Goal: Information Seeking & Learning: Learn about a topic

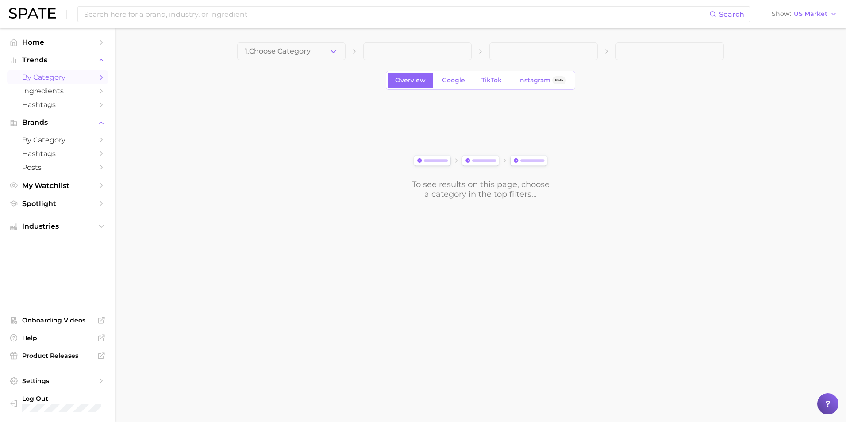
click at [421, 56] on span at bounding box center [417, 51] width 108 height 18
click at [331, 53] on icon "button" at bounding box center [333, 51] width 9 height 9
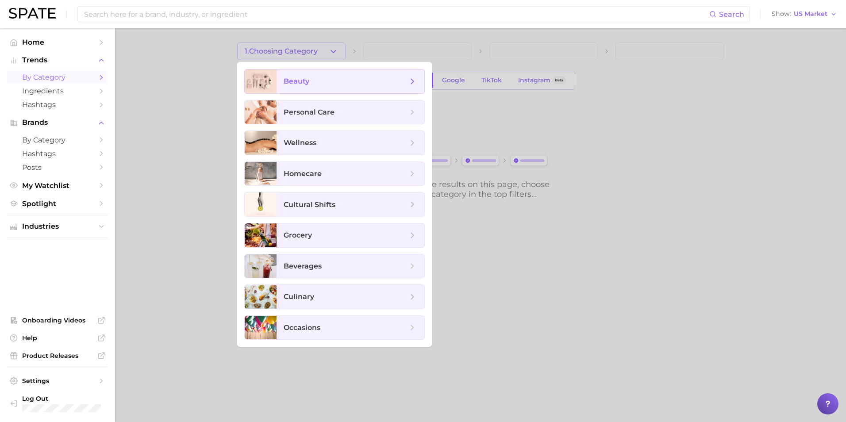
click at [339, 87] on span "beauty" at bounding box center [350, 81] width 148 height 24
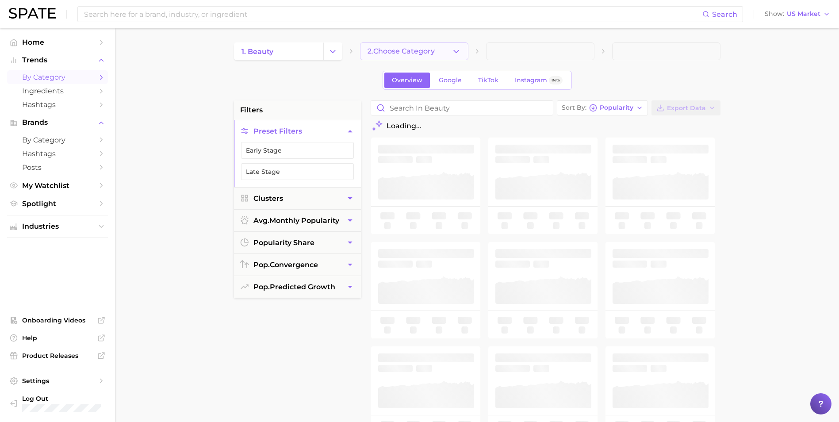
click at [461, 52] on button "2. Choose Category" at bounding box center [414, 51] width 108 height 18
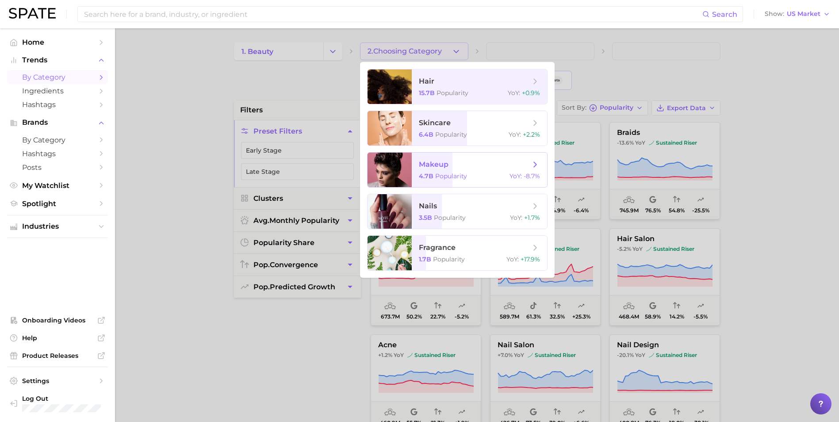
click at [485, 162] on span "makeup" at bounding box center [474, 165] width 111 height 10
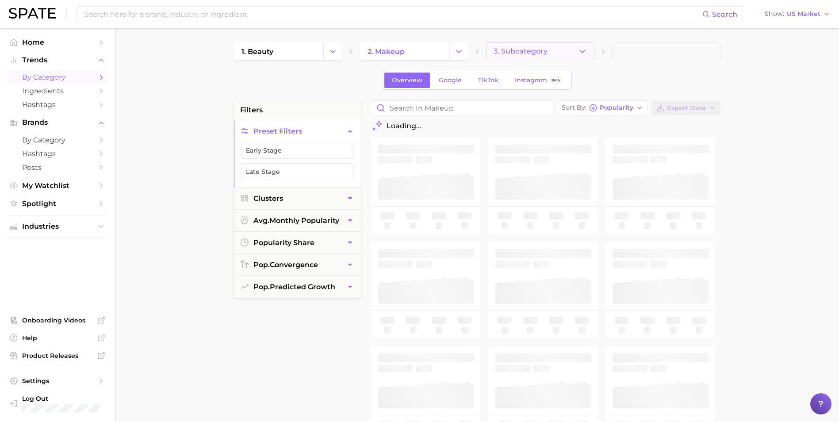
click at [585, 54] on icon "button" at bounding box center [582, 51] width 9 height 9
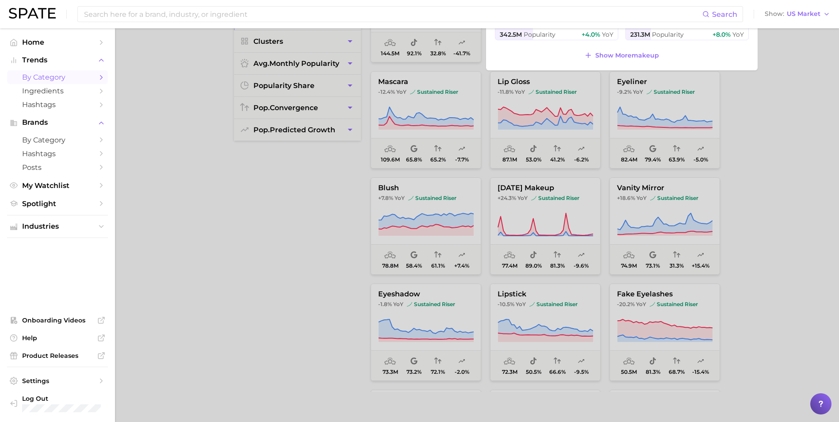
scroll to position [177, 0]
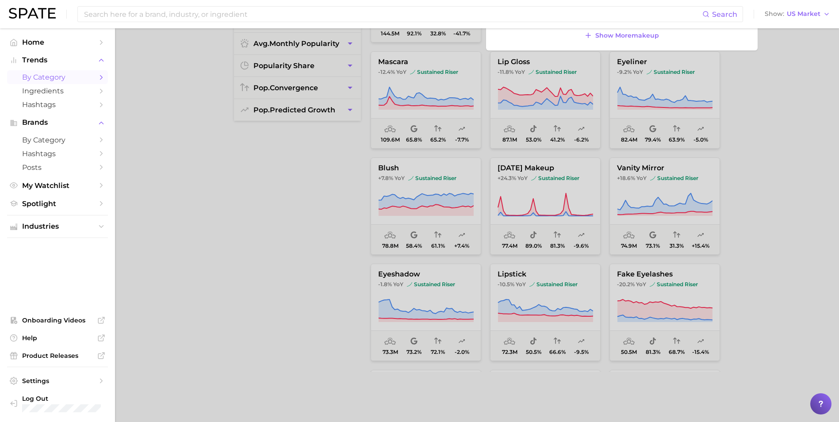
click at [53, 242] on ul "Home Trends by Category Ingredients Hashtags Brands by Category Hashtags Posts …" at bounding box center [57, 224] width 101 height 379
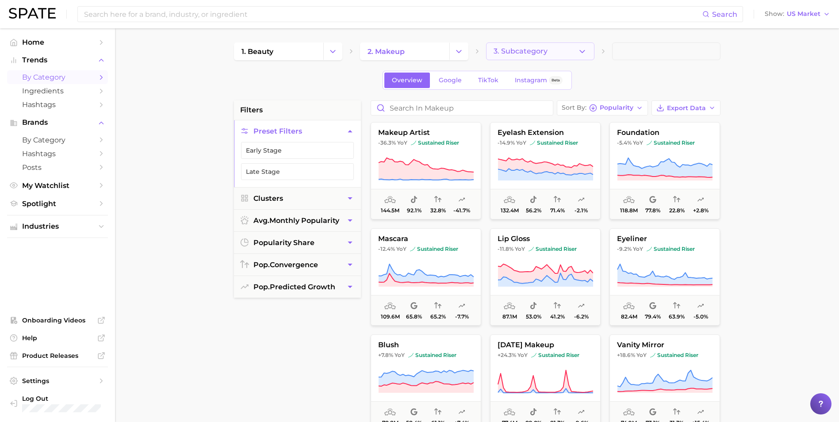
click at [567, 53] on button "3. Subcategory" at bounding box center [540, 51] width 108 height 18
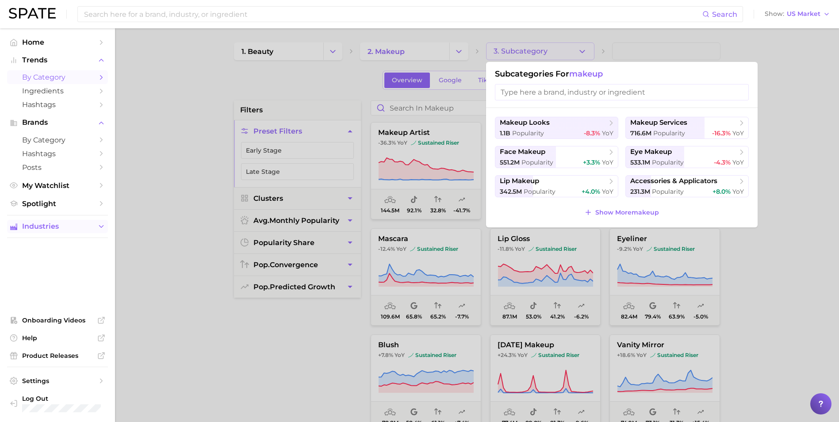
click at [82, 226] on span "Industries" at bounding box center [57, 226] width 71 height 8
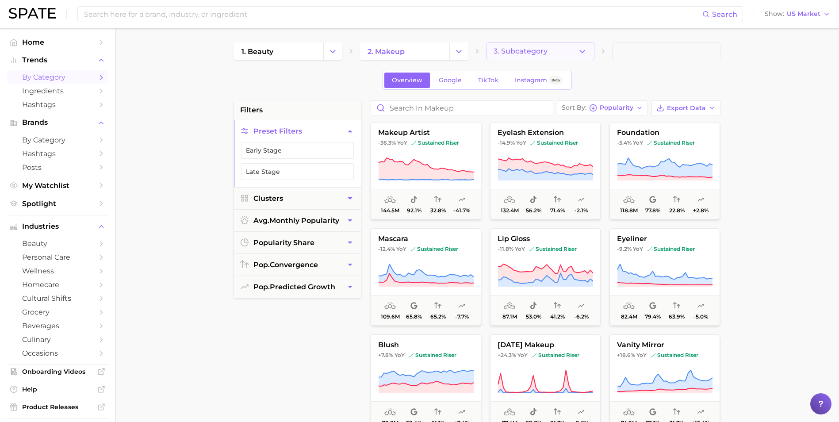
click at [548, 57] on button "3. Subcategory" at bounding box center [540, 51] width 108 height 18
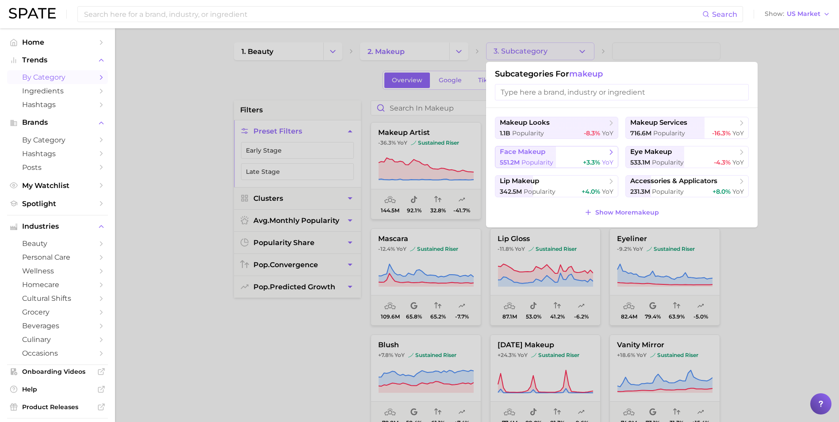
click at [567, 159] on div "551.2m Popularity +3.3% YoY" at bounding box center [557, 162] width 114 height 8
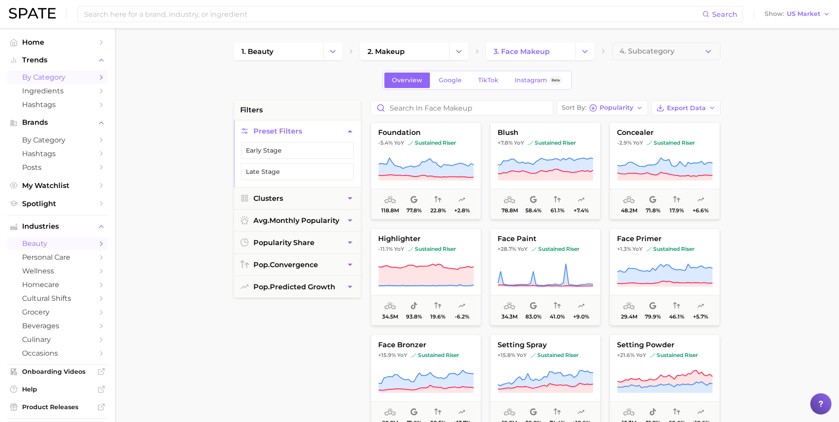
click at [61, 245] on span "beauty" at bounding box center [57, 243] width 71 height 8
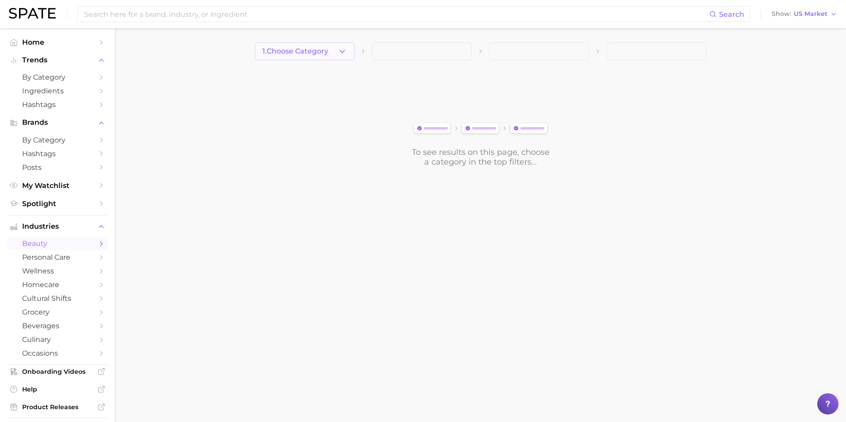
click at [321, 53] on span "1. Choose Category" at bounding box center [295, 51] width 66 height 8
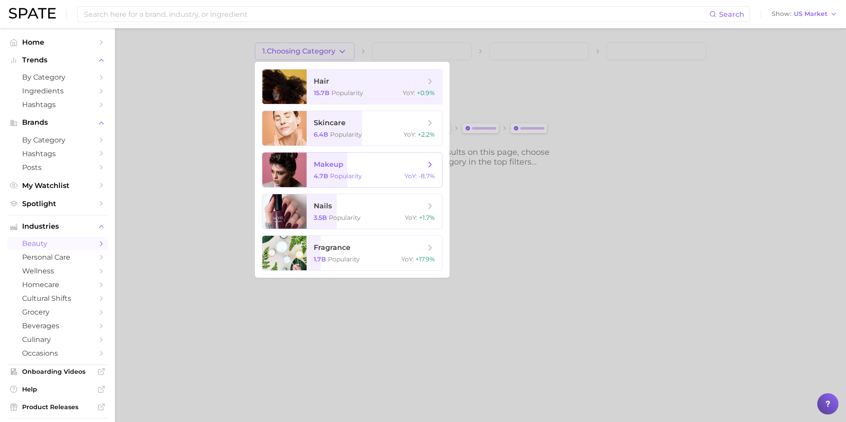
click at [336, 161] on span "makeup" at bounding box center [329, 164] width 30 height 8
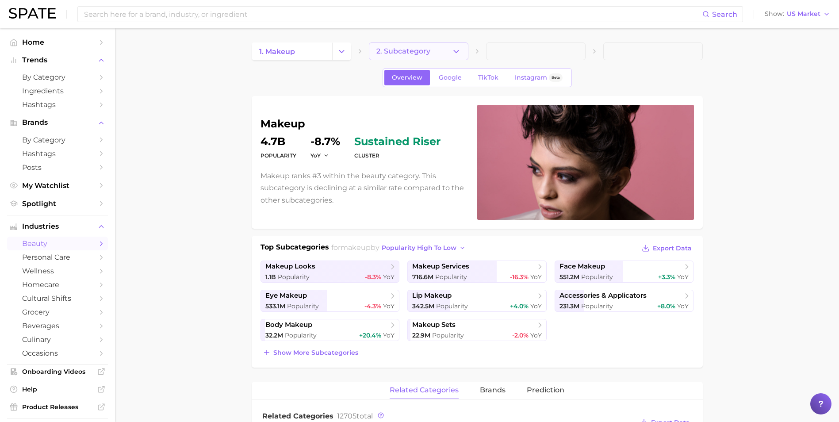
click at [420, 48] on span "2. Subcategory" at bounding box center [403, 51] width 54 height 8
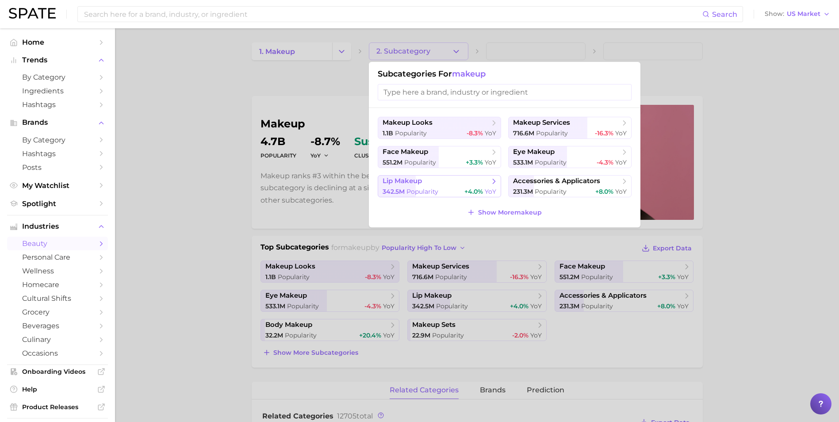
click at [435, 189] on span "Popularity" at bounding box center [422, 192] width 32 height 8
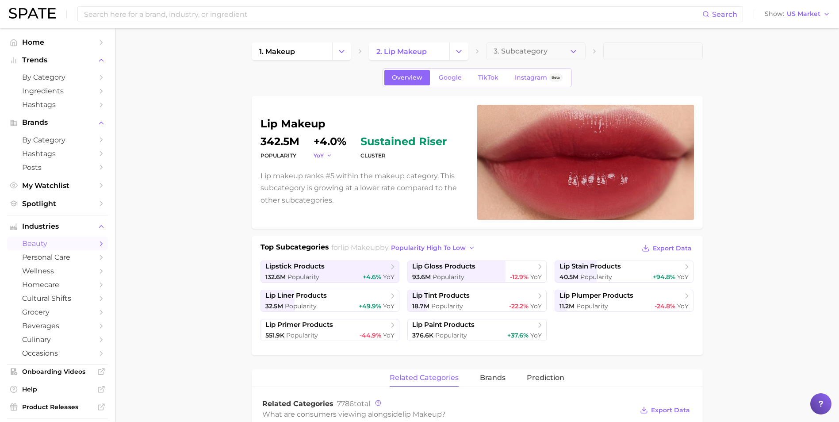
click at [326, 153] on icon "button" at bounding box center [329, 156] width 6 height 6
click at [336, 180] on button "QoQ" at bounding box center [362, 184] width 97 height 16
click at [329, 159] on button "QoQ" at bounding box center [324, 156] width 21 height 8
click at [327, 171] on span "YoY" at bounding box center [323, 169] width 11 height 8
click at [571, 54] on icon "button" at bounding box center [573, 51] width 9 height 9
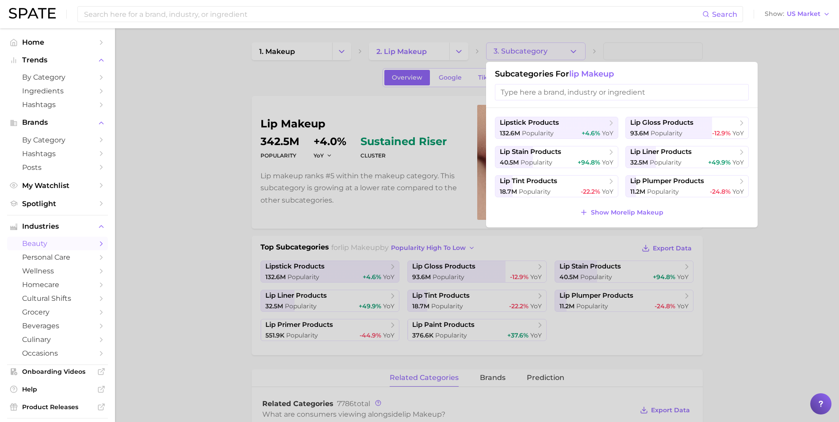
click at [463, 50] on div at bounding box center [419, 211] width 839 height 422
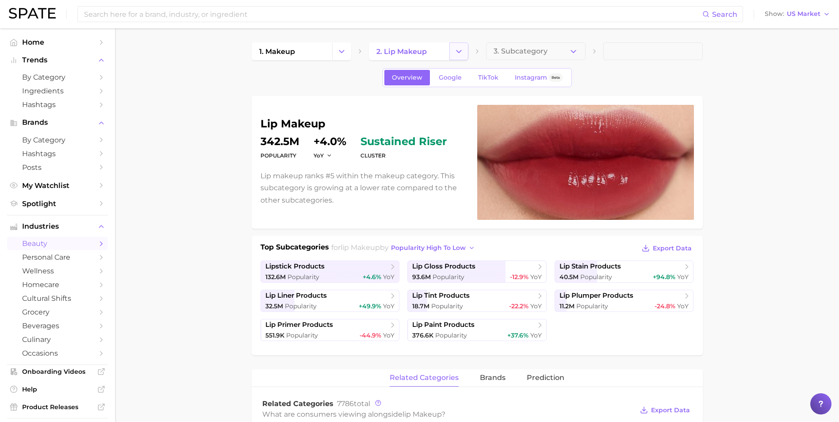
click at [460, 55] on icon "Change Category" at bounding box center [458, 51] width 9 height 9
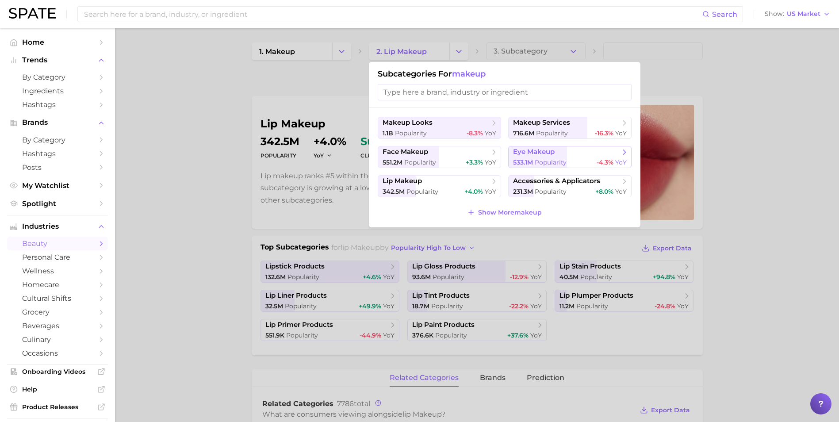
click at [546, 157] on button "eye makeup 533.1m Popularity -4.3% YoY" at bounding box center [569, 157] width 123 height 22
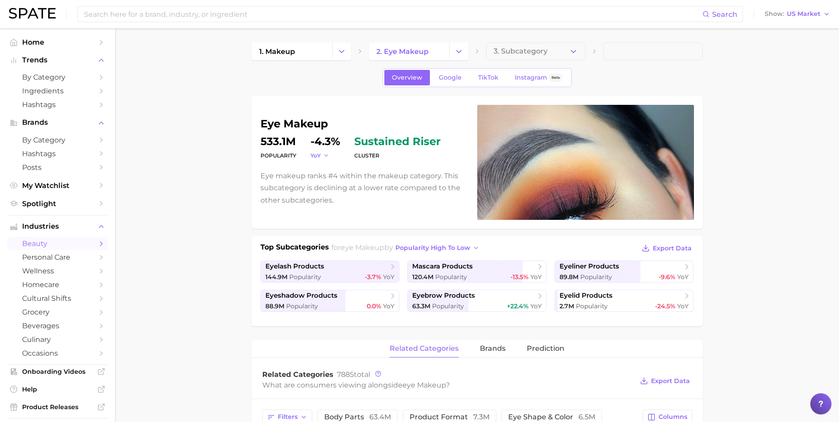
click at [328, 155] on icon "button" at bounding box center [326, 156] width 6 height 6
click at [334, 167] on button "YoY" at bounding box center [358, 168] width 97 height 16
click at [323, 156] on icon "button" at bounding box center [326, 156] width 6 height 6
click at [331, 184] on button "QoQ" at bounding box center [358, 184] width 97 height 16
click at [319, 156] on span "QoQ" at bounding box center [316, 156] width 12 height 8
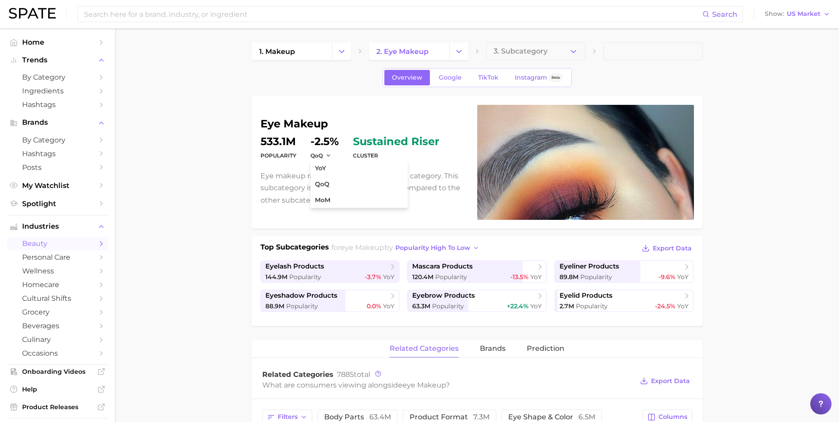
click at [461, 53] on icon "Change Category" at bounding box center [458, 51] width 9 height 9
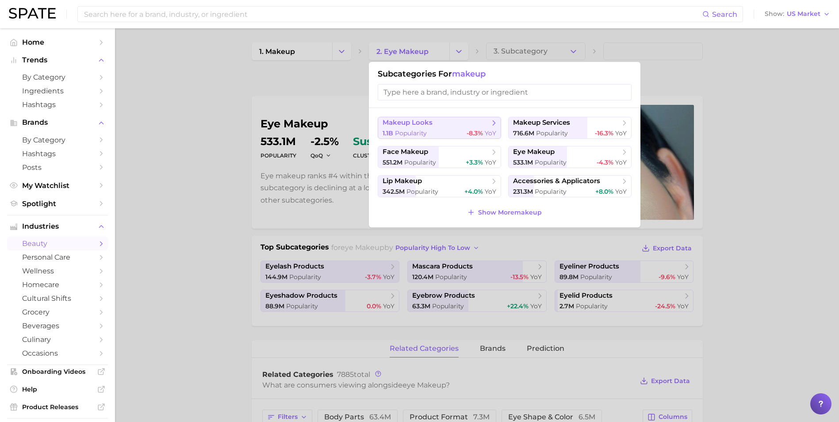
click at [444, 129] on div "1.1b Popularity -8.3% YoY" at bounding box center [440, 133] width 114 height 8
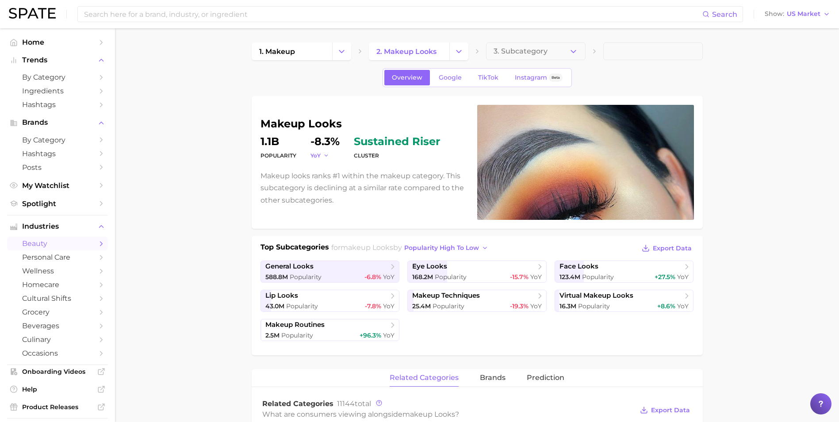
click at [318, 156] on span "YoY" at bounding box center [315, 156] width 10 height 8
click at [327, 186] on span "QoQ" at bounding box center [322, 184] width 15 height 8
click at [339, 278] on div "588.8m Popularity -6.8% YoY" at bounding box center [330, 277] width 130 height 8
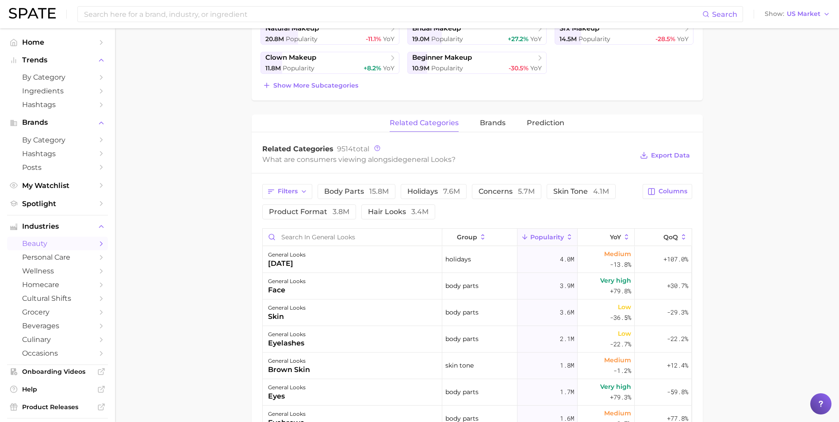
scroll to position [133, 0]
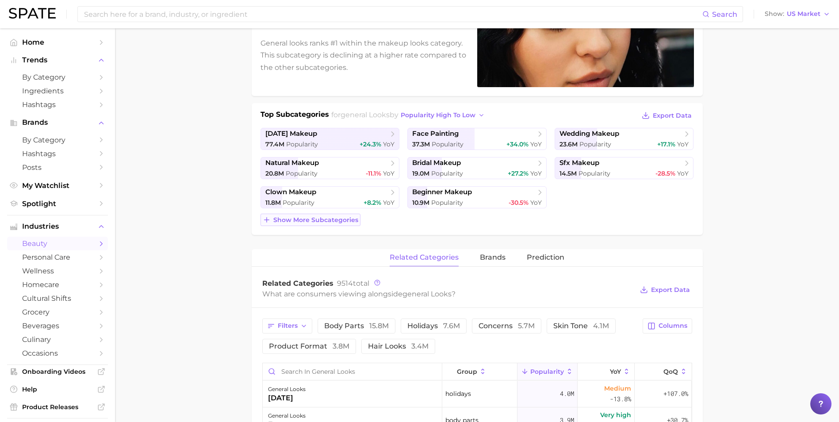
drag, startPoint x: 332, startPoint y: 214, endPoint x: 318, endPoint y: 214, distance: 14.6
click at [332, 214] on button "Show more subcategories" at bounding box center [310, 220] width 100 height 12
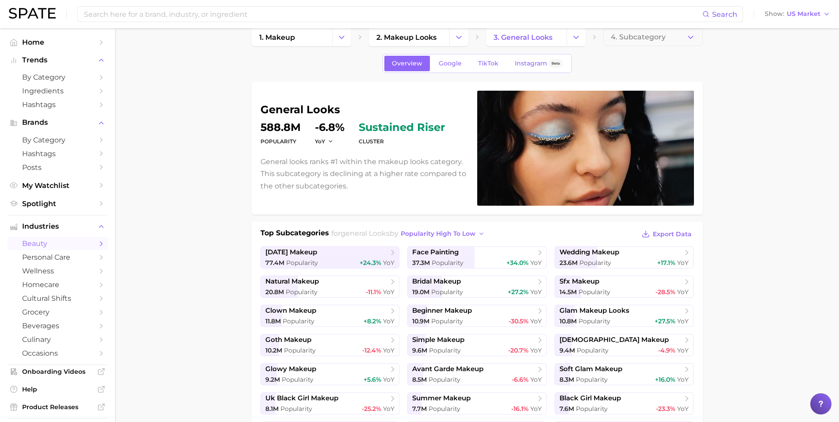
scroll to position [0, 0]
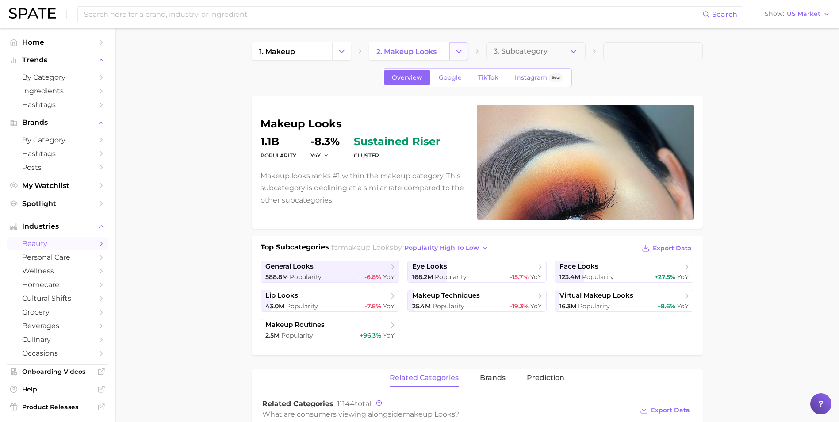
click at [461, 56] on icon "Change Category" at bounding box center [458, 51] width 9 height 9
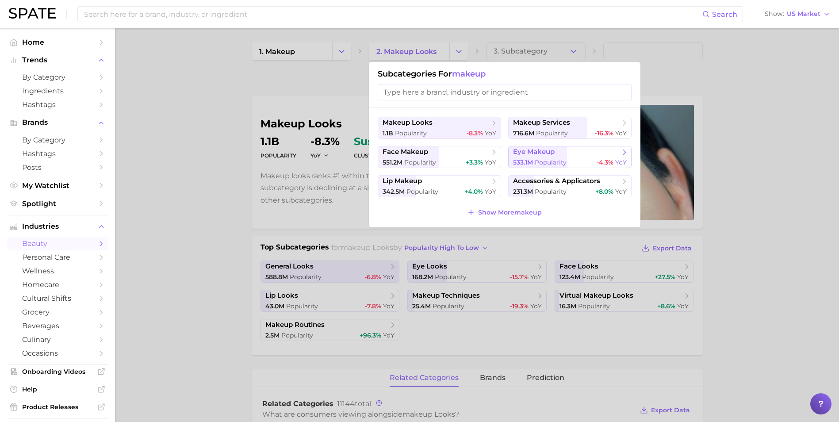
click at [549, 158] on span "Popularity" at bounding box center [551, 162] width 32 height 8
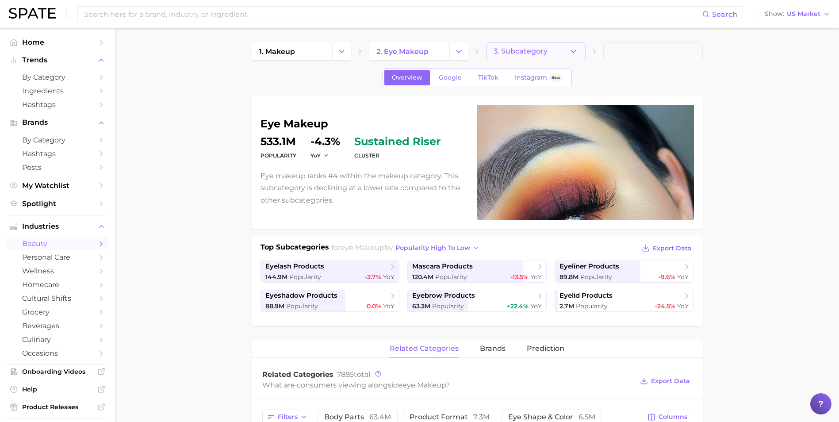
click at [541, 53] on span "3. Subcategory" at bounding box center [521, 51] width 54 height 8
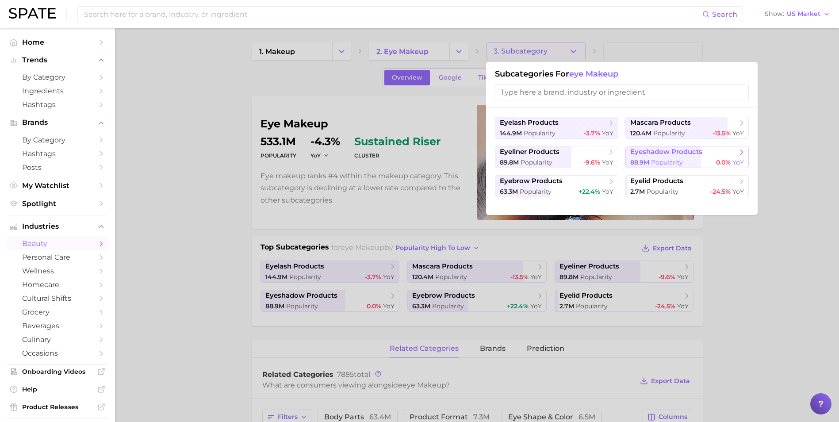
click at [713, 158] on div "88.9m Popularity 0.0% YoY" at bounding box center [687, 162] width 114 height 8
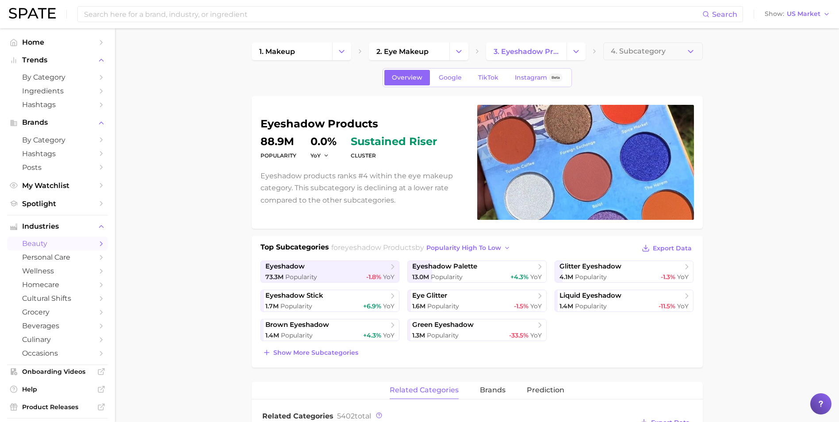
click at [289, 156] on dt "Popularity" at bounding box center [278, 155] width 36 height 11
click at [322, 156] on button "YoY" at bounding box center [319, 156] width 19 height 8
click at [330, 183] on button "QoQ" at bounding box center [358, 184] width 97 height 16
click at [460, 54] on icon "Change Category" at bounding box center [458, 51] width 9 height 9
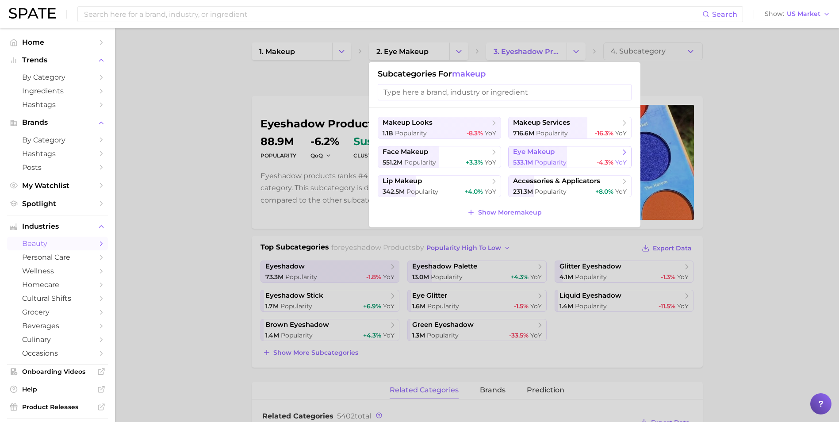
click at [528, 158] on span "533.1m" at bounding box center [523, 162] width 20 height 8
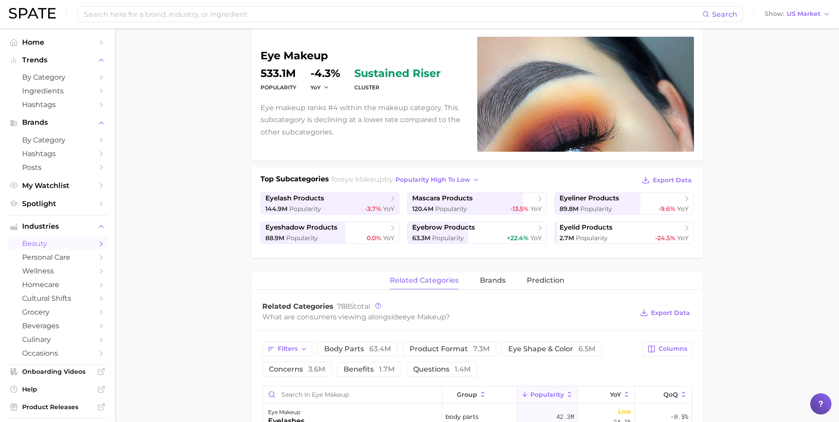
scroll to position [88, 0]
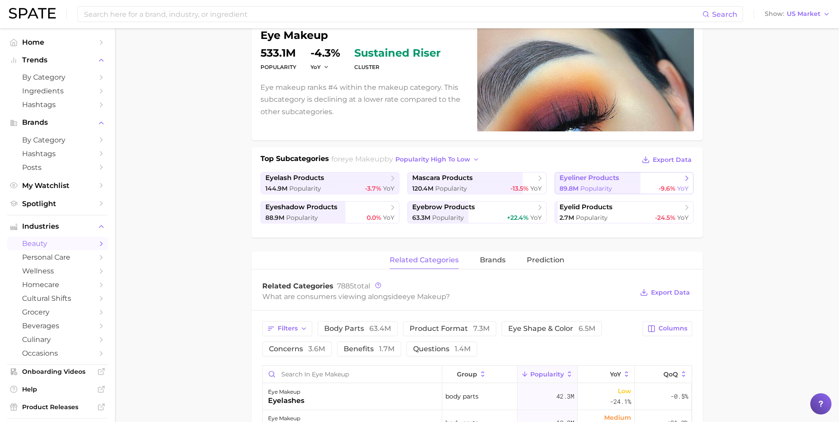
click at [636, 183] on link "eyeliner products 89.8m Popularity -9.6% YoY" at bounding box center [624, 183] width 139 height 22
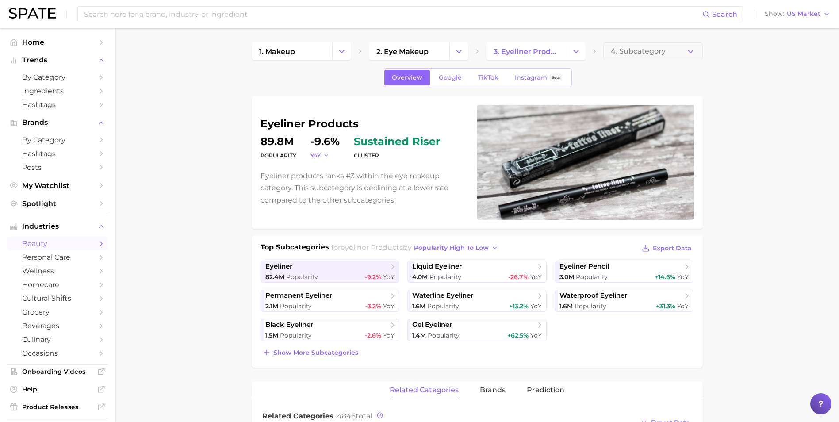
click at [319, 157] on span "YoY" at bounding box center [315, 156] width 10 height 8
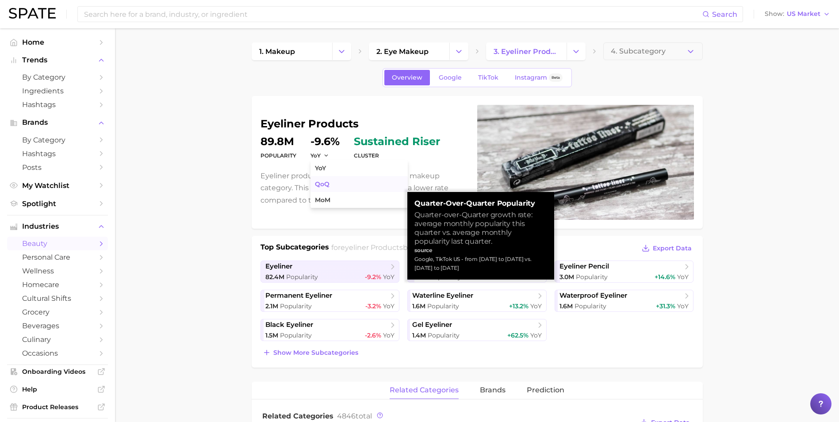
click at [325, 183] on span "QoQ" at bounding box center [322, 184] width 15 height 8
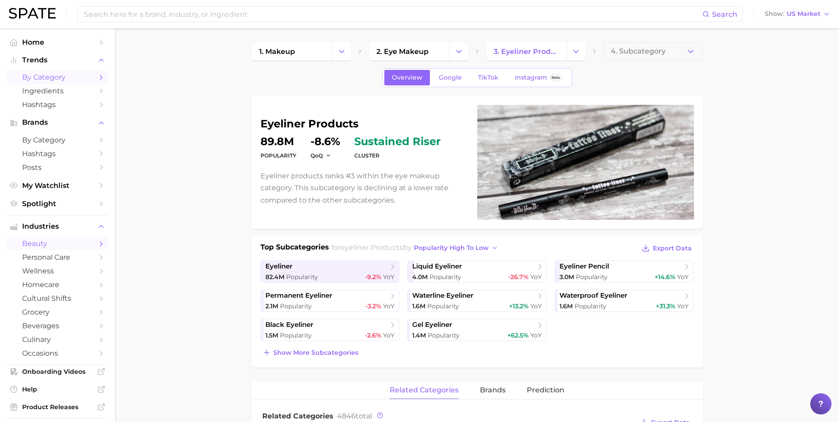
click at [68, 74] on span "by Category" at bounding box center [57, 77] width 71 height 8
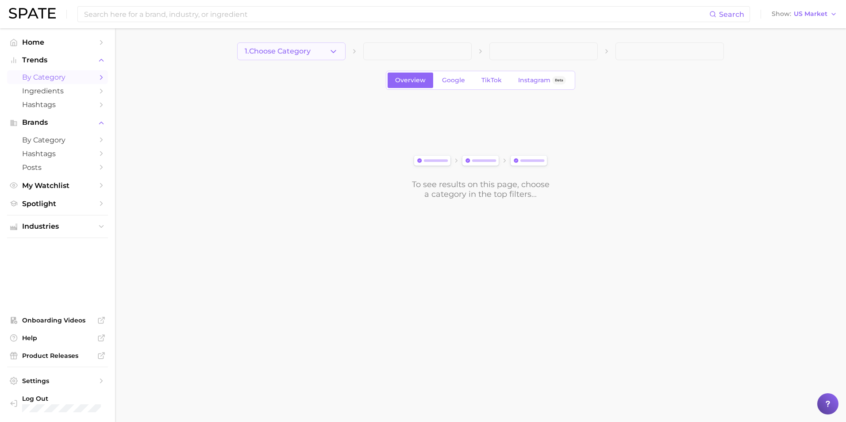
click at [316, 50] on button "1. Choose Category" at bounding box center [291, 51] width 108 height 18
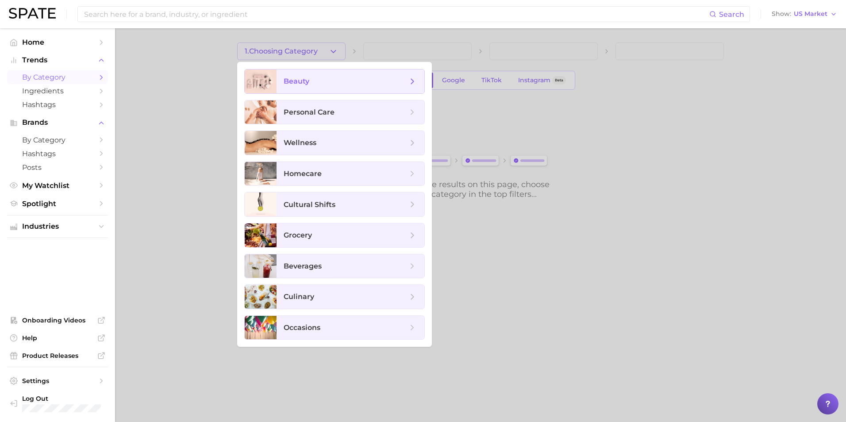
click at [320, 81] on span "beauty" at bounding box center [345, 82] width 124 height 10
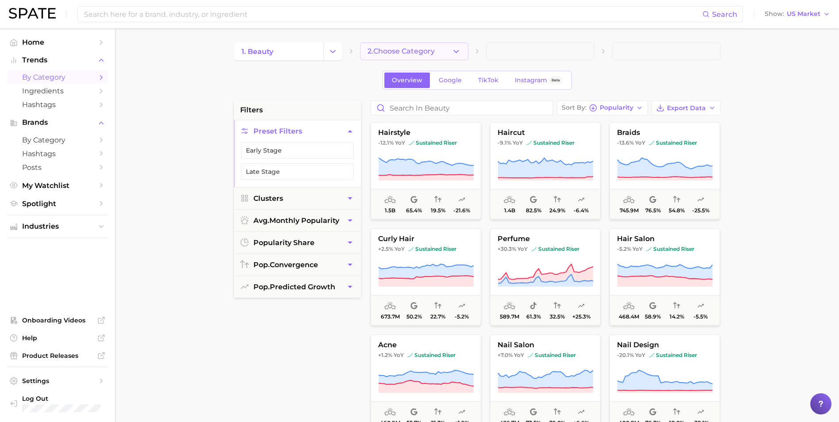
click at [398, 50] on span "2. Choose Category" at bounding box center [401, 51] width 67 height 8
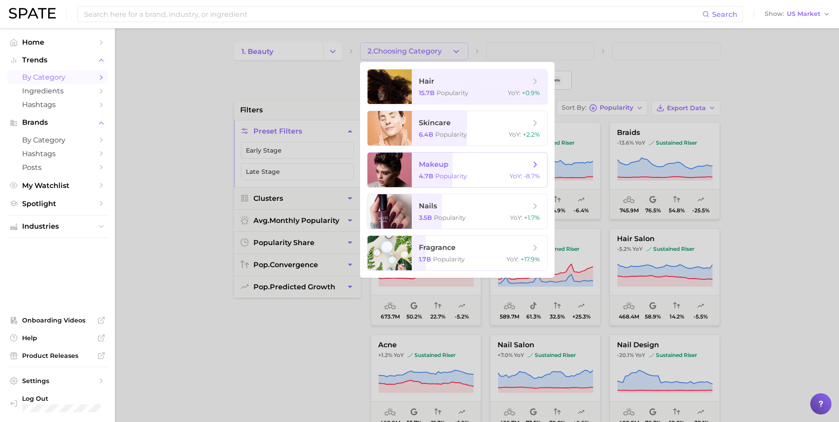
click at [431, 160] on span "makeup" at bounding box center [434, 164] width 30 height 8
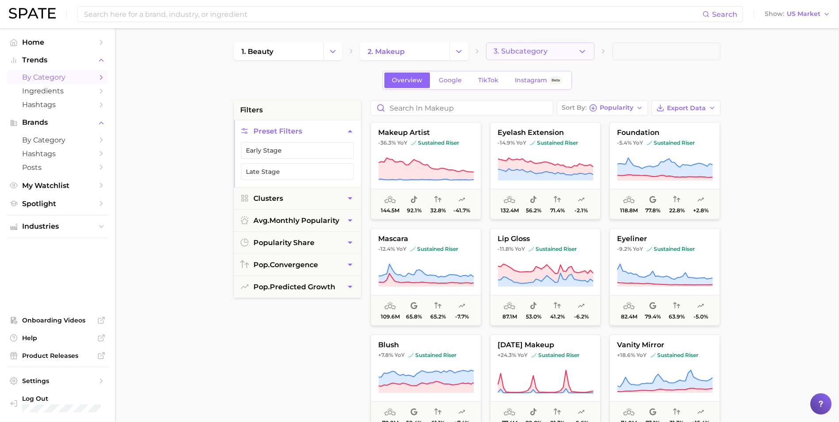
click at [566, 56] on button "3. Subcategory" at bounding box center [540, 51] width 108 height 18
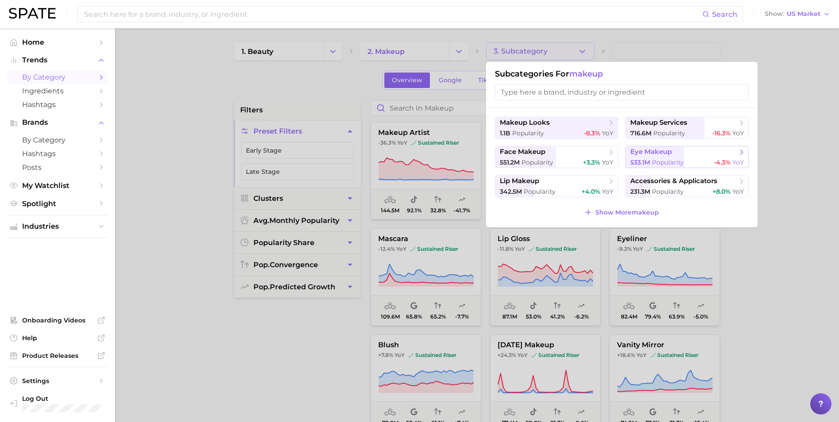
click at [678, 158] on span "Popularity" at bounding box center [668, 162] width 32 height 8
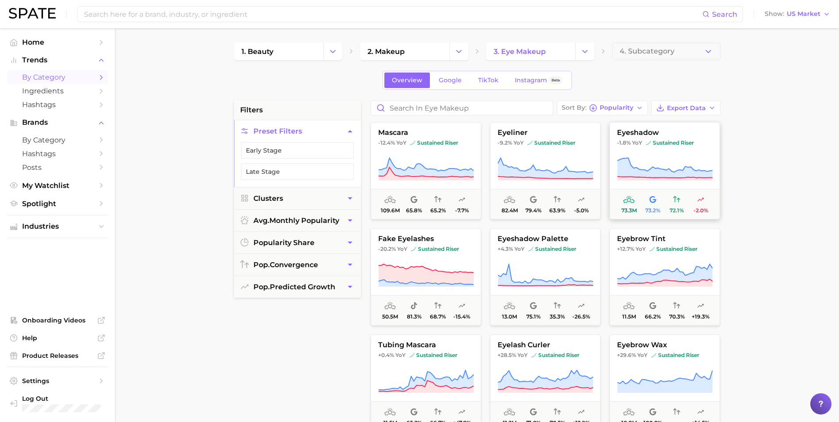
click at [693, 154] on button "eyeshadow -1.8% YoY sustained riser 73.3m 73.2% 72.1% -2.0%" at bounding box center [664, 170] width 111 height 97
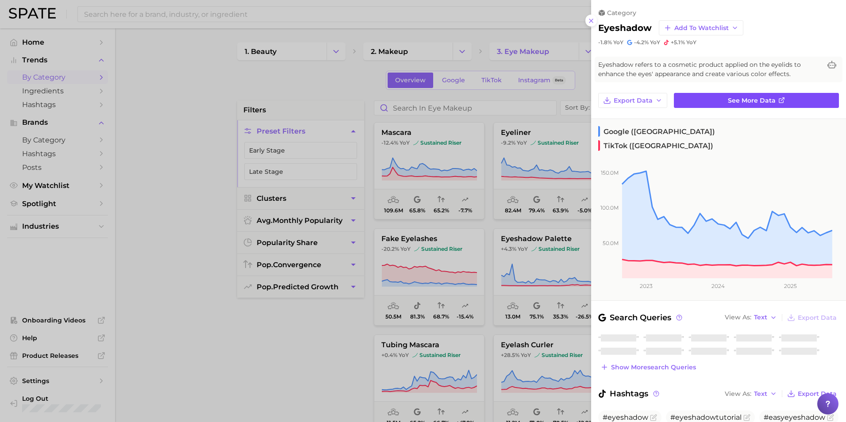
click at [732, 105] on link "See more data" at bounding box center [756, 100] width 165 height 15
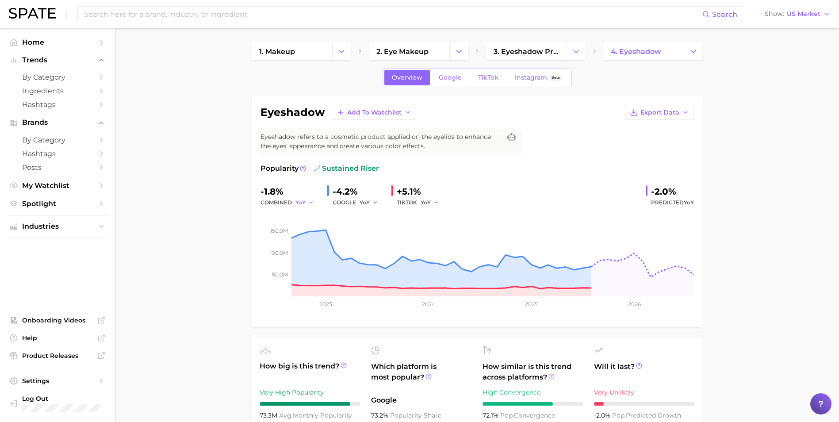
click at [304, 204] on span "YoY" at bounding box center [300, 203] width 10 height 8
click at [320, 234] on button "QoQ" at bounding box center [343, 233] width 97 height 16
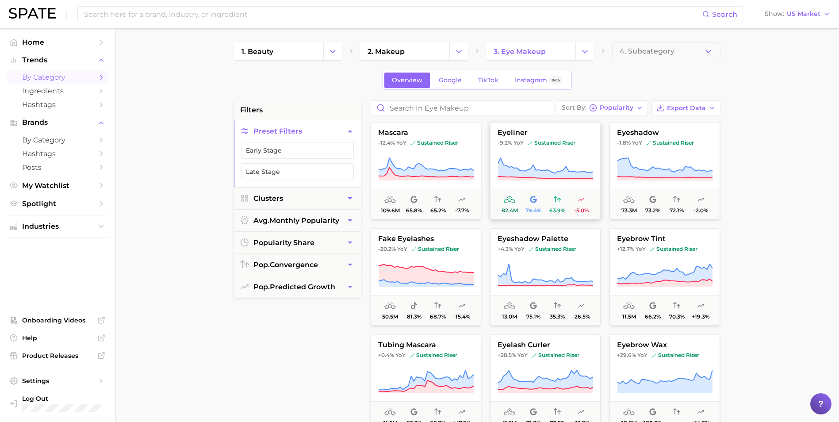
click at [530, 157] on icon at bounding box center [546, 169] width 96 height 25
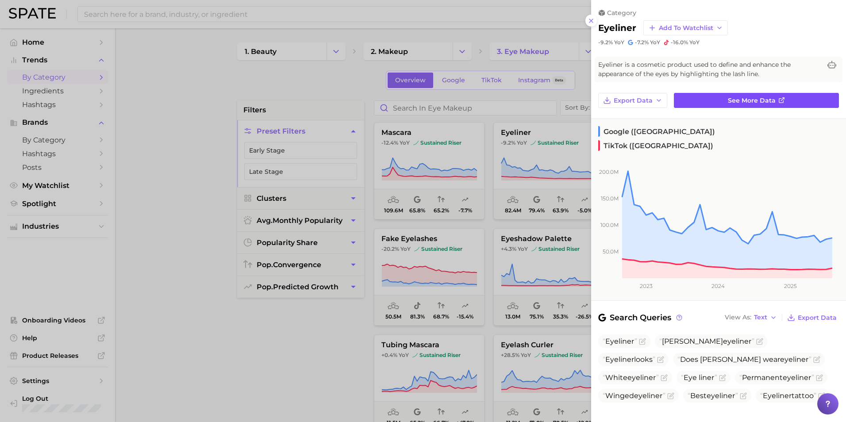
click at [715, 96] on link "See more data" at bounding box center [756, 100] width 165 height 15
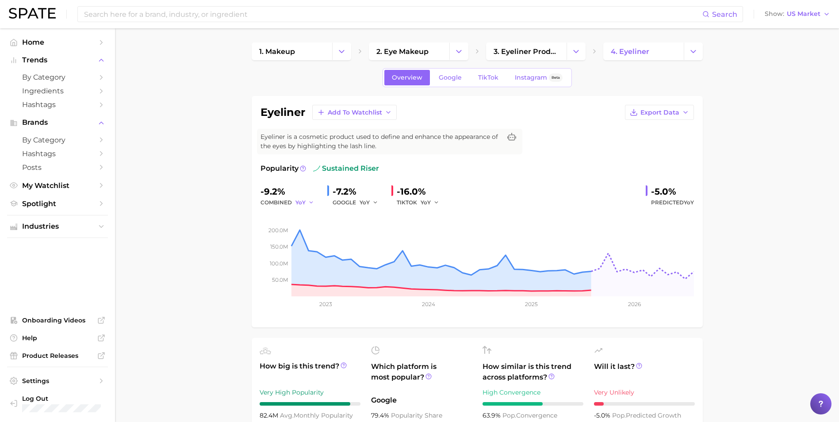
click at [311, 202] on icon "button" at bounding box center [311, 202] width 6 height 6
click at [315, 234] on button "QoQ" at bounding box center [343, 233] width 97 height 16
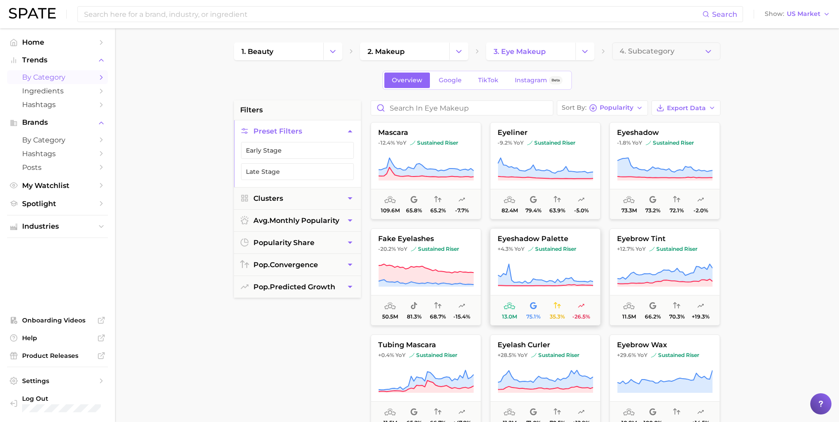
click at [568, 262] on button "eyeshadow palette +4.3% YoY sustained riser 13.0m 75.1% 35.3% -26.5%" at bounding box center [545, 276] width 111 height 97
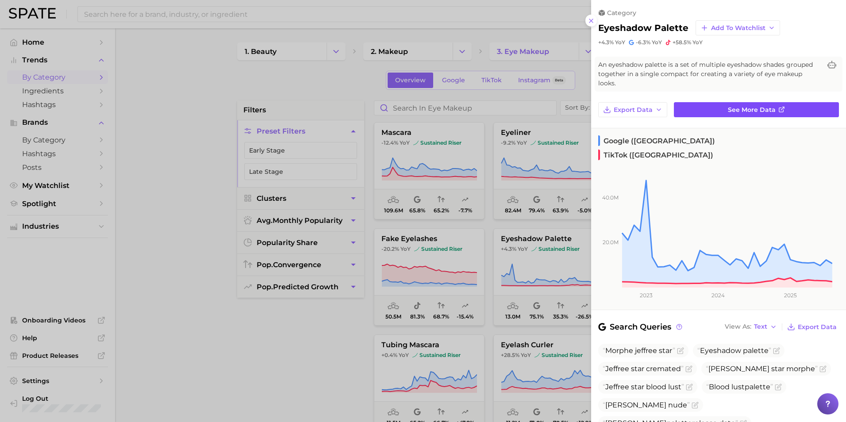
click at [757, 106] on span "See more data" at bounding box center [752, 110] width 48 height 8
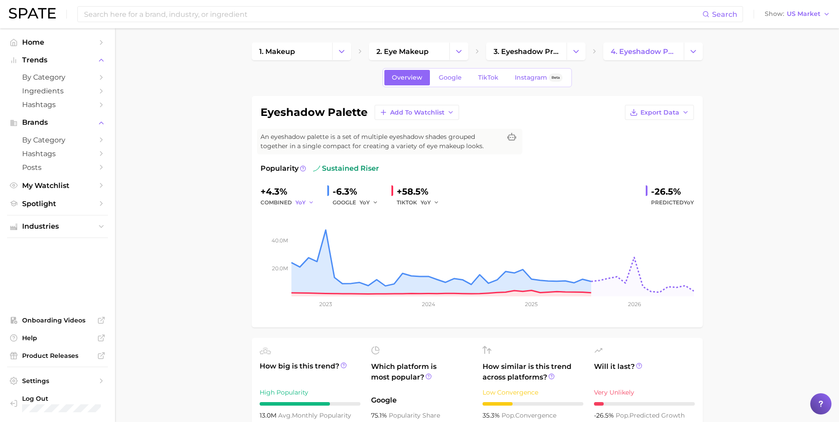
click at [304, 202] on span "YoY" at bounding box center [300, 203] width 10 height 8
click at [308, 229] on span "QoQ" at bounding box center [307, 233] width 15 height 8
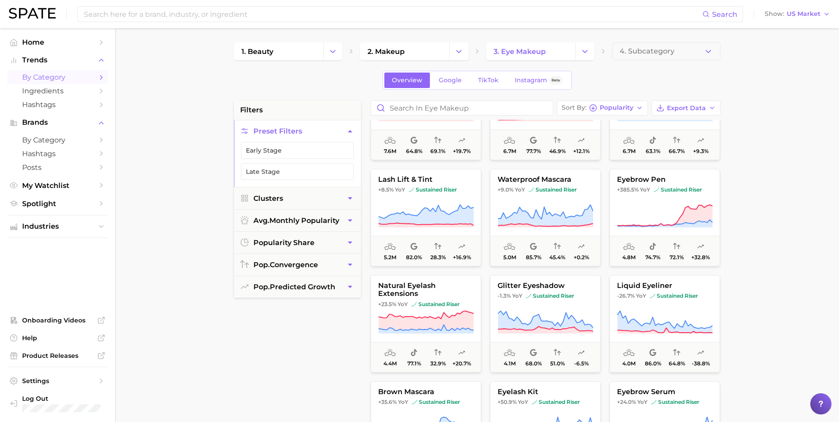
scroll to position [531, 0]
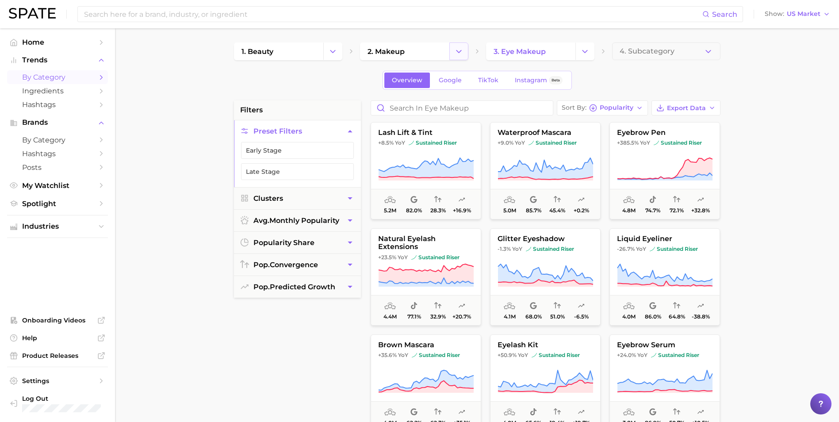
click at [454, 55] on icon "Change Category" at bounding box center [458, 51] width 9 height 9
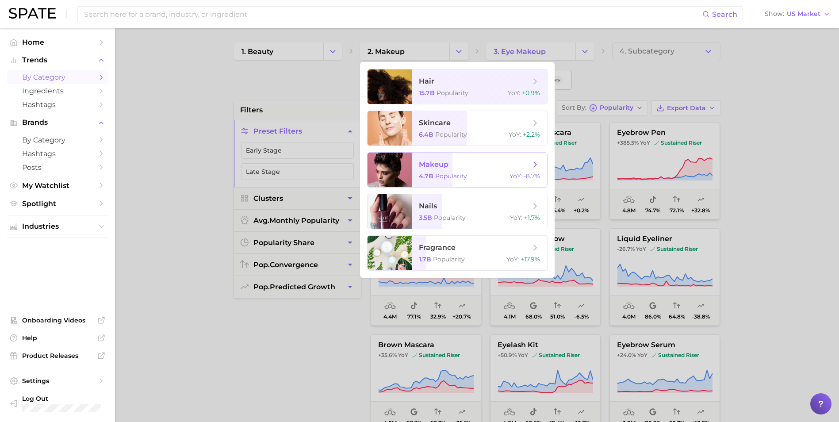
click at [478, 165] on span "makeup" at bounding box center [474, 165] width 111 height 10
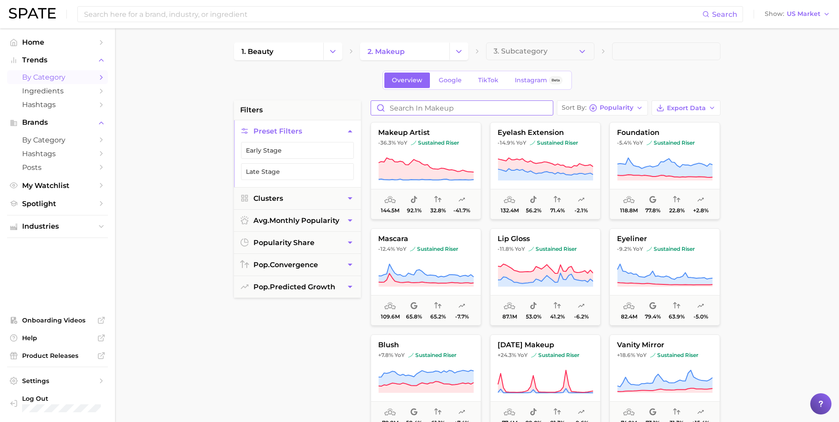
click at [467, 108] on input "Search in makeup" at bounding box center [462, 108] width 182 height 14
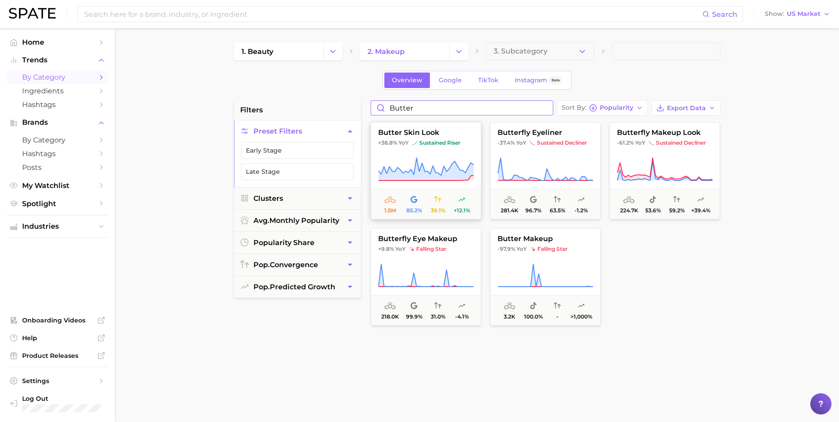
type input "butter"
click at [437, 140] on span "sustained riser" at bounding box center [436, 142] width 48 height 7
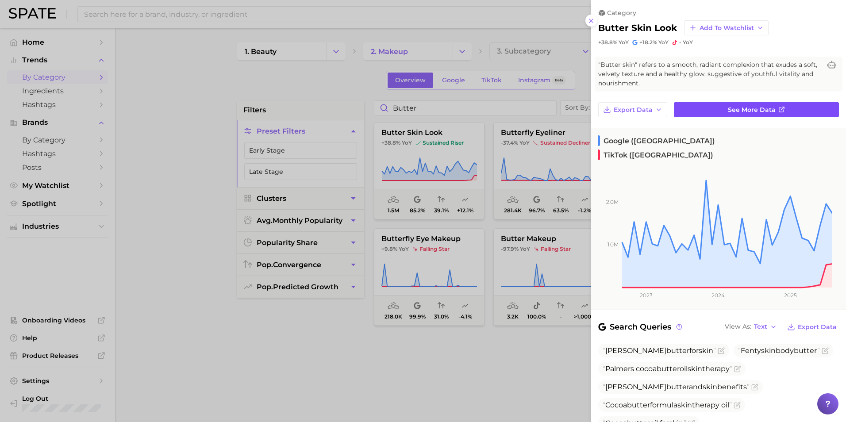
click at [758, 106] on span "See more data" at bounding box center [752, 110] width 48 height 8
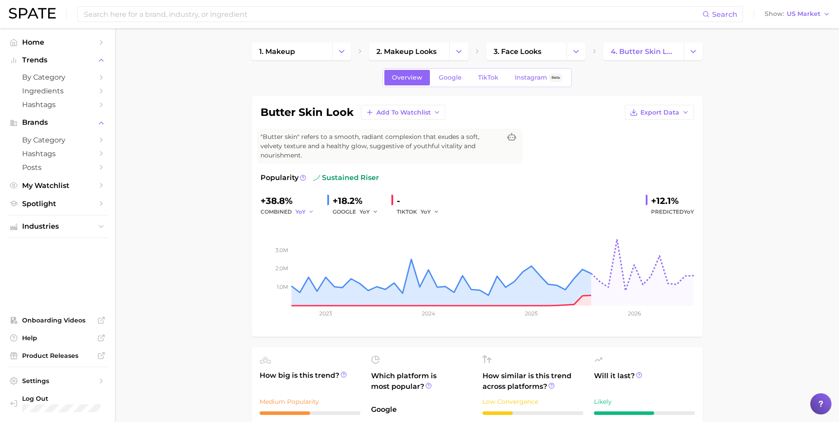
click at [303, 208] on span "YoY" at bounding box center [300, 212] width 10 height 8
click at [310, 234] on button "QoQ" at bounding box center [343, 242] width 97 height 16
click at [304, 208] on span "QoQ" at bounding box center [301, 212] width 12 height 8
drag, startPoint x: 308, startPoint y: 217, endPoint x: 344, endPoint y: 221, distance: 35.6
click at [310, 222] on span "YoY" at bounding box center [305, 226] width 11 height 8
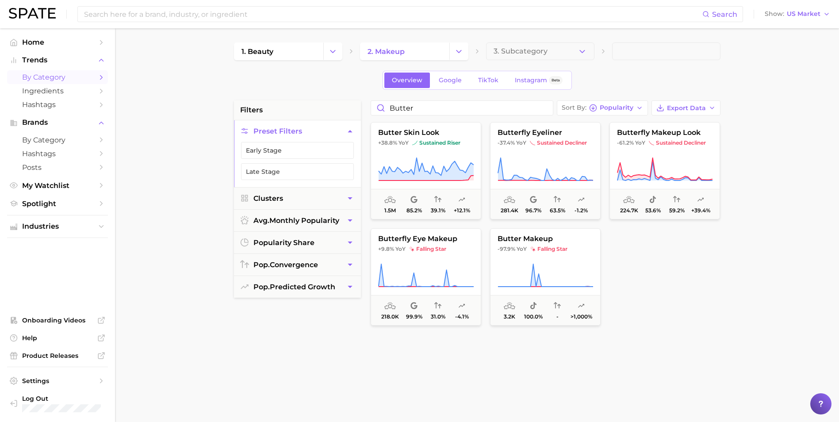
click at [635, 50] on span at bounding box center [666, 51] width 108 height 18
drag, startPoint x: 442, startPoint y: 106, endPoint x: 356, endPoint y: 100, distance: 86.1
click at [356, 100] on div "1. beauty 2. makeup 3. Subcategory Overview Google TikTok Instagram Beta filter…" at bounding box center [477, 348] width 486 height 613
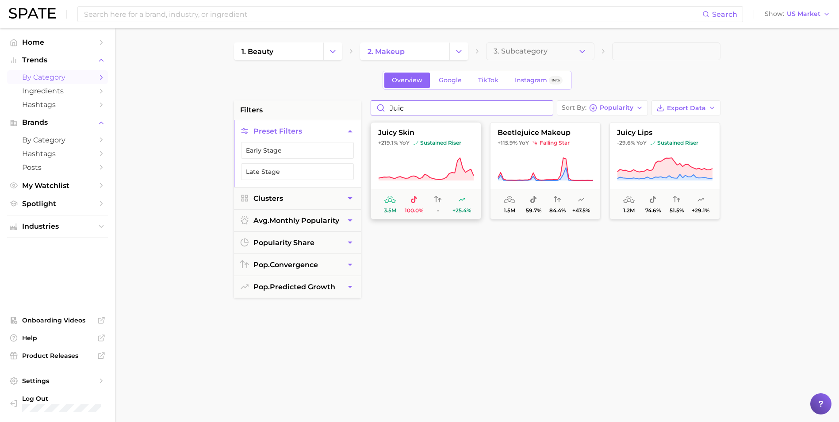
type input "juic"
click at [447, 153] on button "juicy skin +219.1% YoY sustained riser 3.5m 100.0% - +25.4%" at bounding box center [426, 170] width 111 height 97
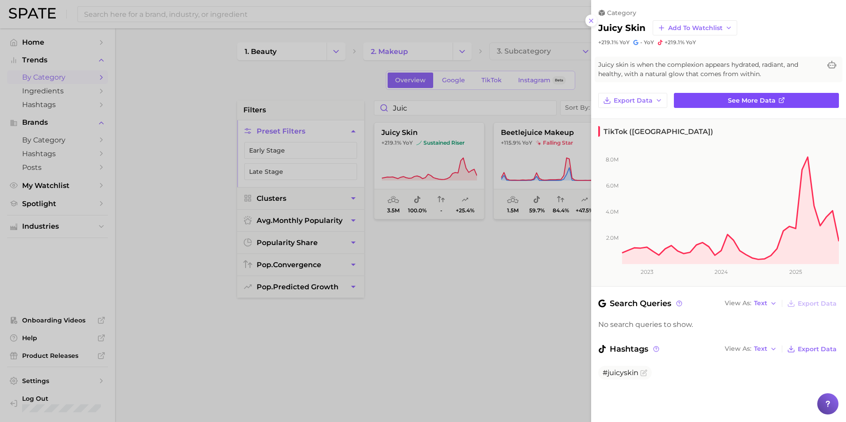
click at [724, 96] on link "See more data" at bounding box center [756, 100] width 165 height 15
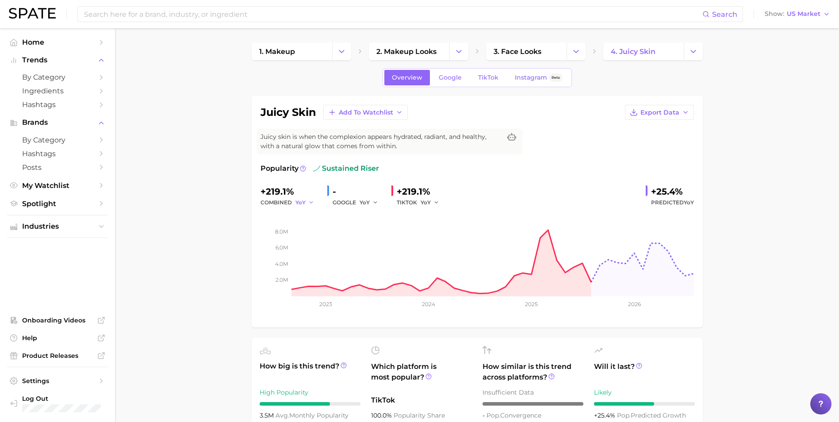
click at [306, 202] on button "YoY" at bounding box center [304, 202] width 19 height 11
click at [310, 231] on span "QoQ" at bounding box center [307, 233] width 15 height 8
click at [303, 201] on span "QoQ" at bounding box center [301, 203] width 12 height 8
click at [313, 222] on button "YoY" at bounding box center [343, 217] width 97 height 16
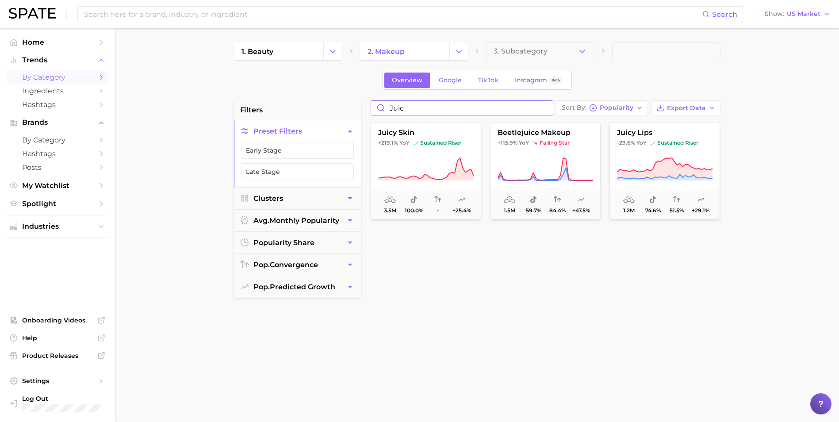
drag, startPoint x: 418, startPoint y: 113, endPoint x: 297, endPoint y: 96, distance: 122.3
click at [306, 101] on div "filters Preset Filters Early Stage Late Stage Clusters avg. monthly popularity …" at bounding box center [479, 377] width 491 height 555
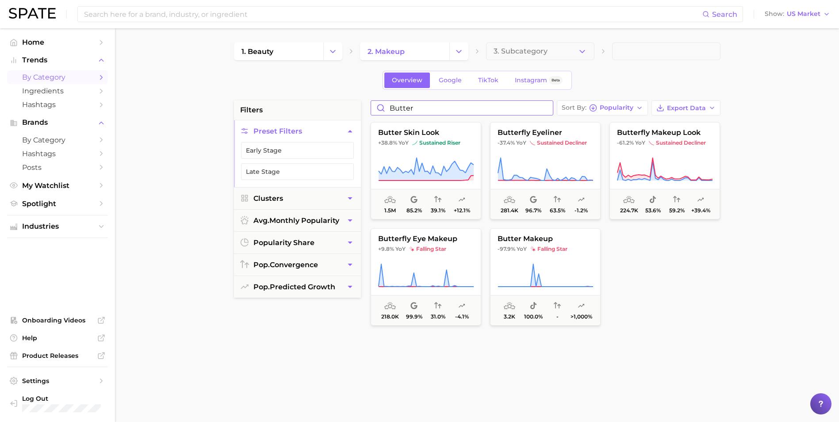
drag, startPoint x: 420, startPoint y: 107, endPoint x: 302, endPoint y: 101, distance: 118.7
click at [302, 101] on div "filters Preset Filters Early Stage Late Stage Clusters avg. monthly popularity …" at bounding box center [479, 377] width 491 height 555
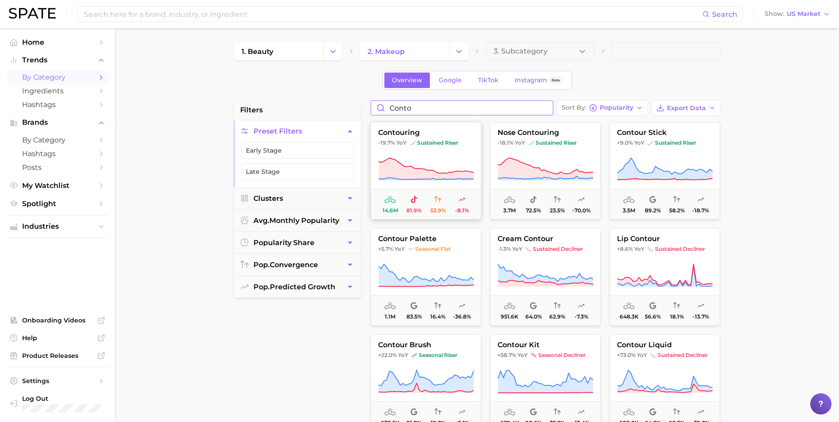
type input "conto"
click at [388, 154] on button "contouring -19.7% YoY sustained riser 14.6m 81.9% 53.9% -8.1%" at bounding box center [426, 170] width 111 height 97
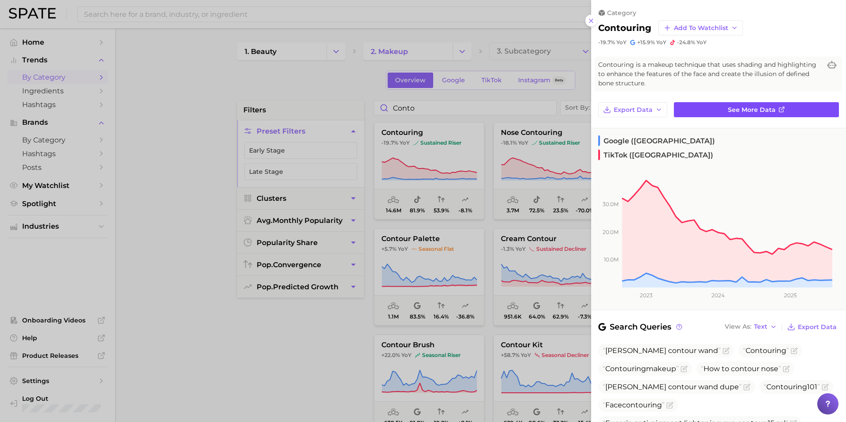
click at [716, 107] on link "See more data" at bounding box center [756, 109] width 165 height 15
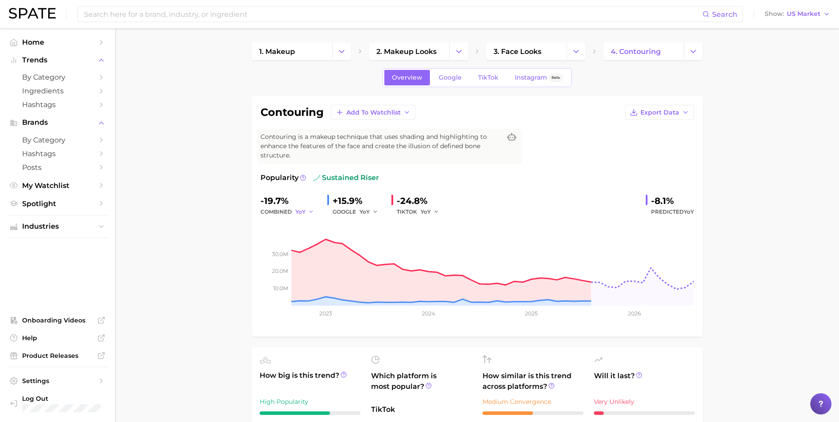
click at [308, 211] on icon "button" at bounding box center [311, 212] width 6 height 6
click at [309, 242] on span "QoQ" at bounding box center [307, 242] width 15 height 8
click at [309, 209] on button "QoQ" at bounding box center [305, 212] width 21 height 11
click at [315, 226] on button "YoY" at bounding box center [343, 226] width 97 height 16
